Goal: Transaction & Acquisition: Purchase product/service

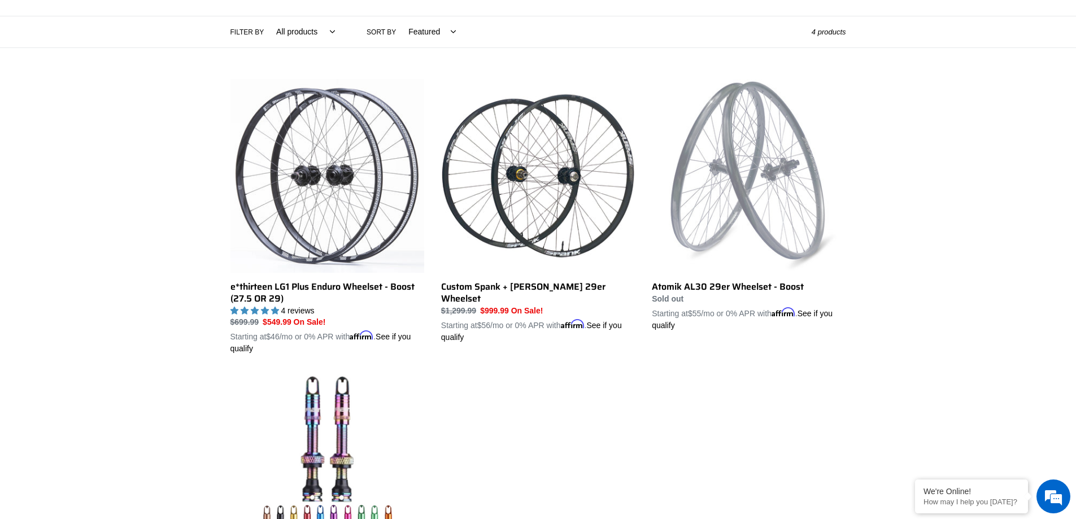
scroll to position [207, 0]
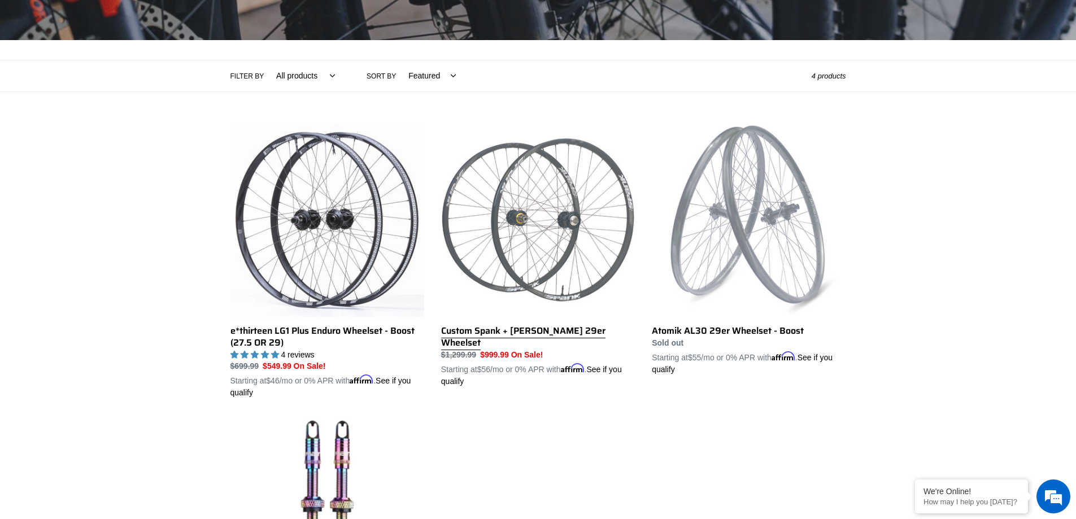
click at [555, 327] on link "Custom Spank + [PERSON_NAME] 29er Wheelset" at bounding box center [538, 255] width 194 height 264
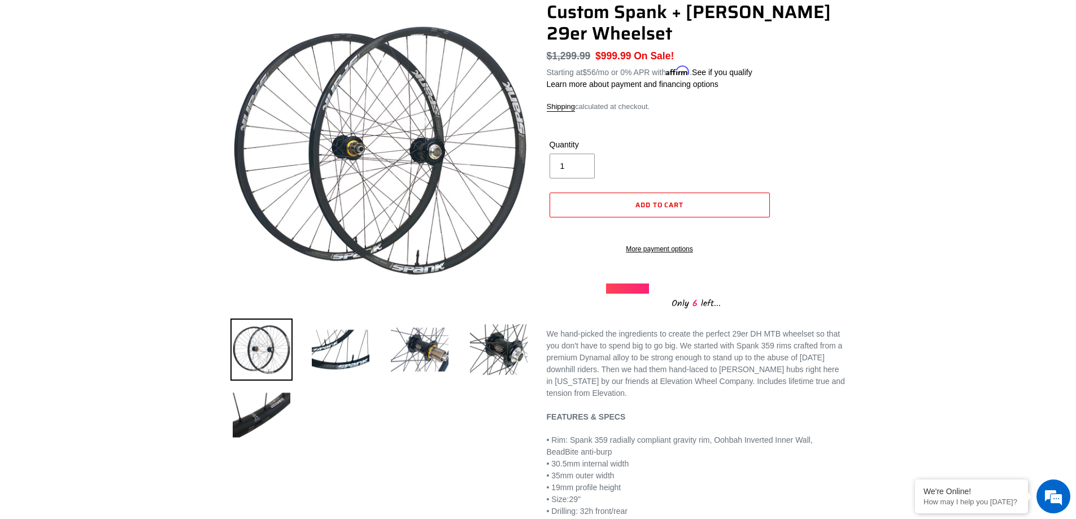
scroll to position [113, 0]
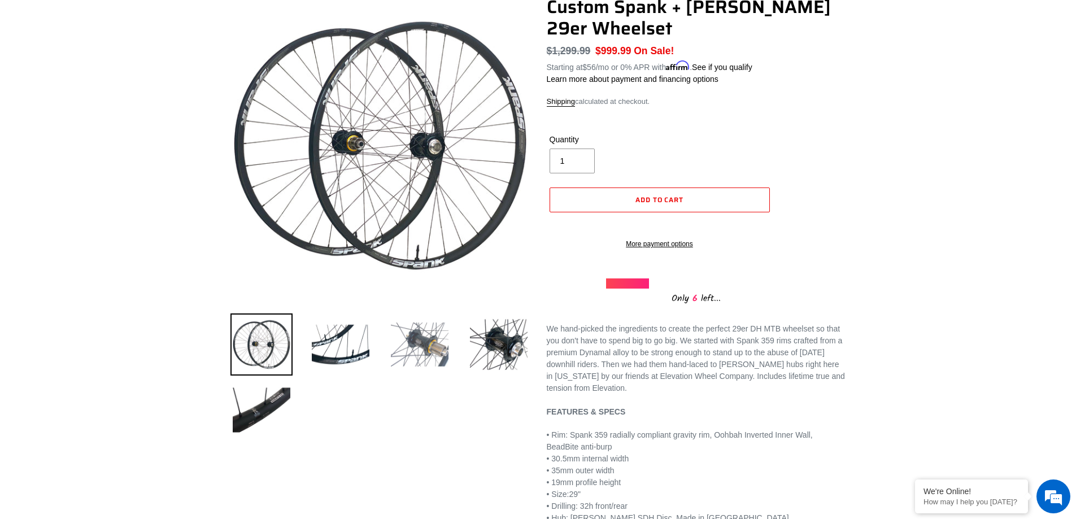
click at [425, 343] on img at bounding box center [420, 344] width 62 height 62
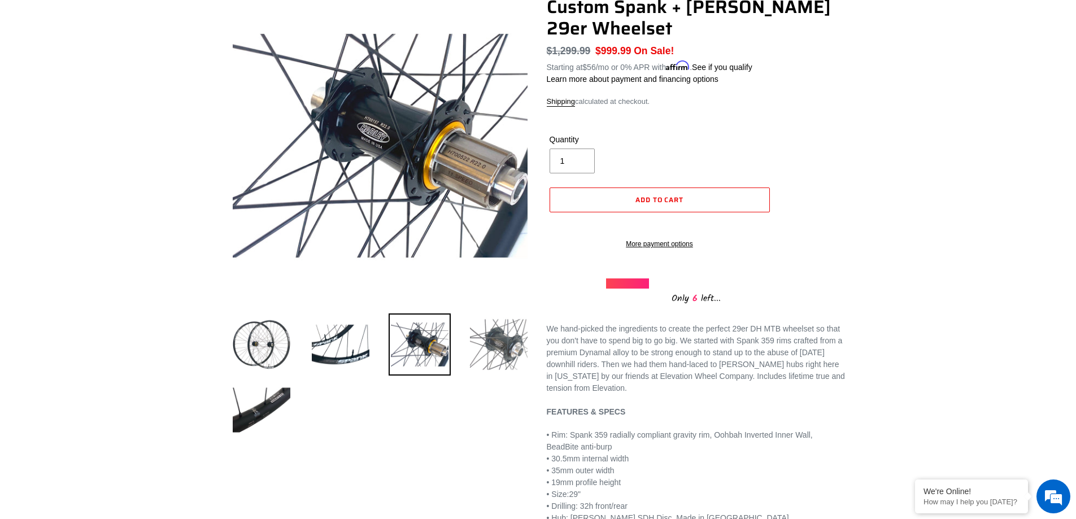
click at [479, 338] on img at bounding box center [499, 344] width 62 height 62
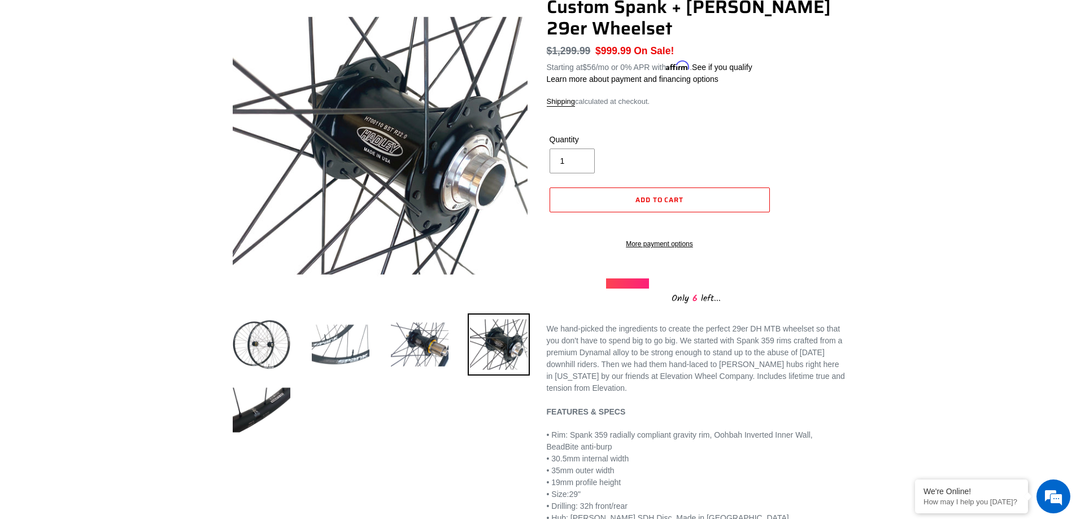
scroll to position [0, 0]
click at [338, 349] on img at bounding box center [340, 344] width 62 height 62
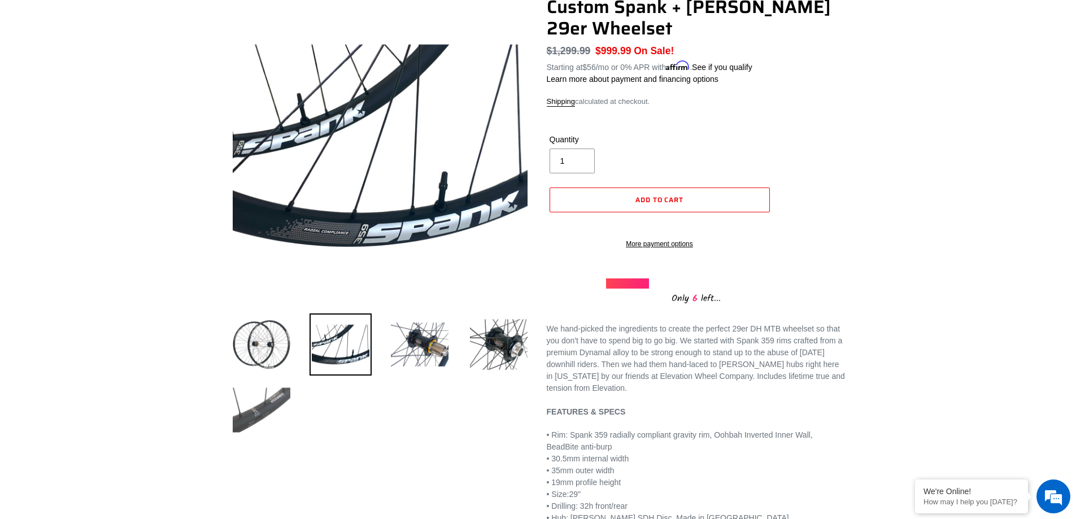
click at [274, 402] on img at bounding box center [261, 410] width 62 height 62
